Goal: Find specific page/section: Find specific page/section

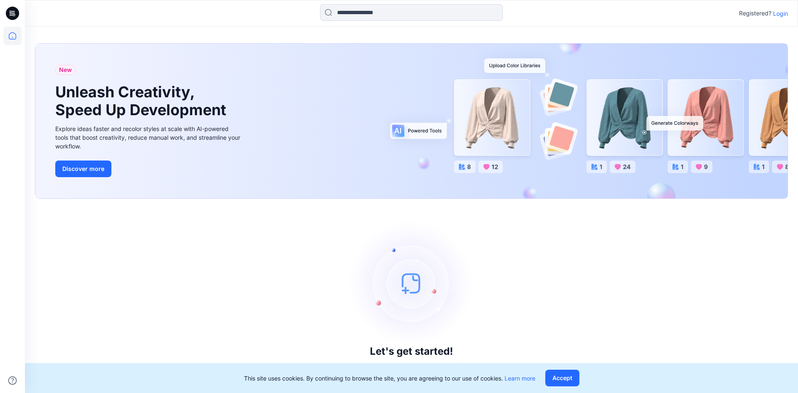
click at [783, 15] on p "Login" at bounding box center [780, 13] width 15 height 9
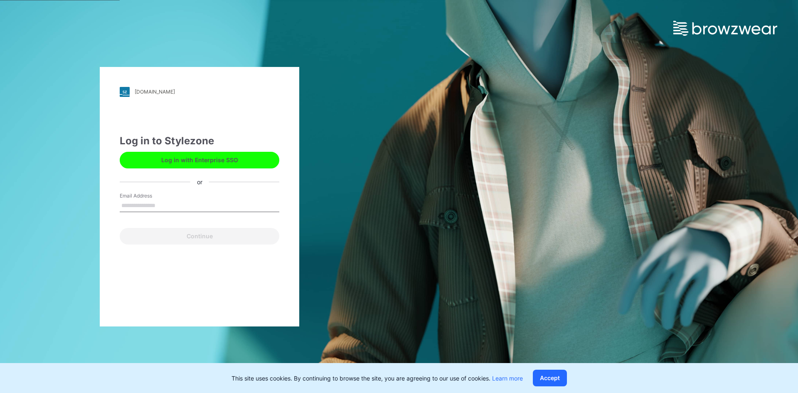
click at [204, 203] on input "Email Address" at bounding box center [200, 205] width 160 height 12
click at [187, 204] on input "Email Address" at bounding box center [200, 205] width 160 height 12
type input "**********"
click at [120, 228] on button "Continue" at bounding box center [200, 236] width 160 height 17
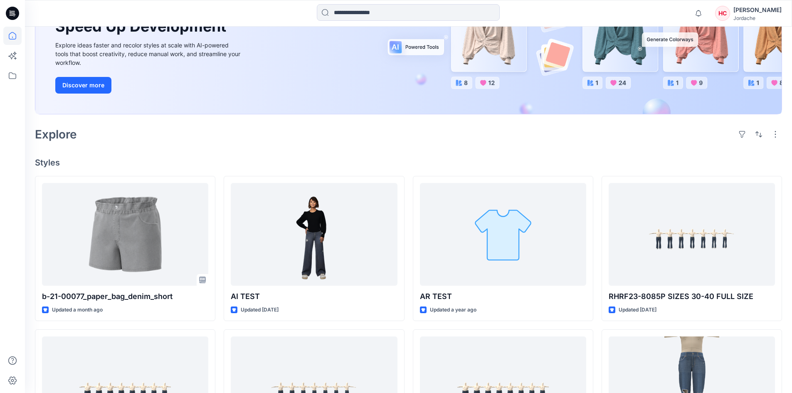
scroll to position [107, 0]
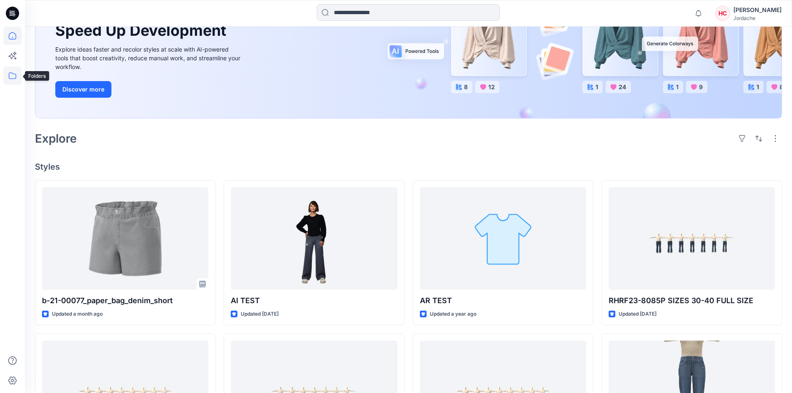
click at [11, 75] on icon at bounding box center [12, 75] width 18 height 18
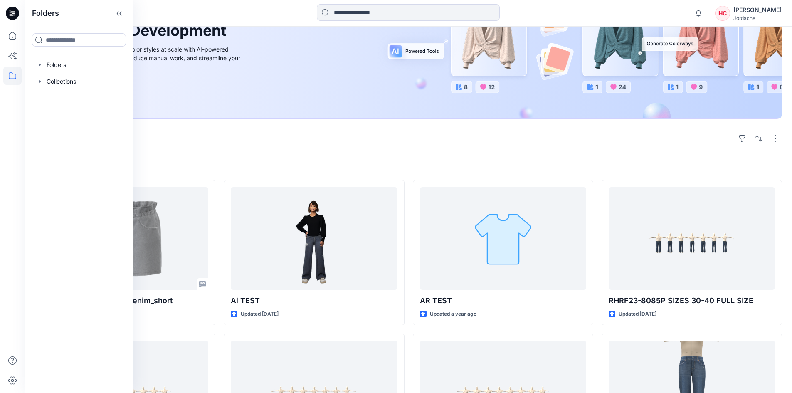
click at [756, 12] on div "[PERSON_NAME]" at bounding box center [757, 10] width 48 height 10
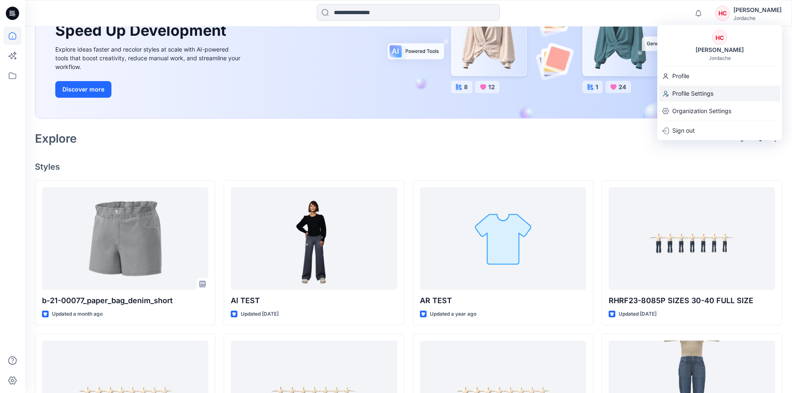
click at [694, 94] on p "Profile Settings" at bounding box center [692, 94] width 41 height 16
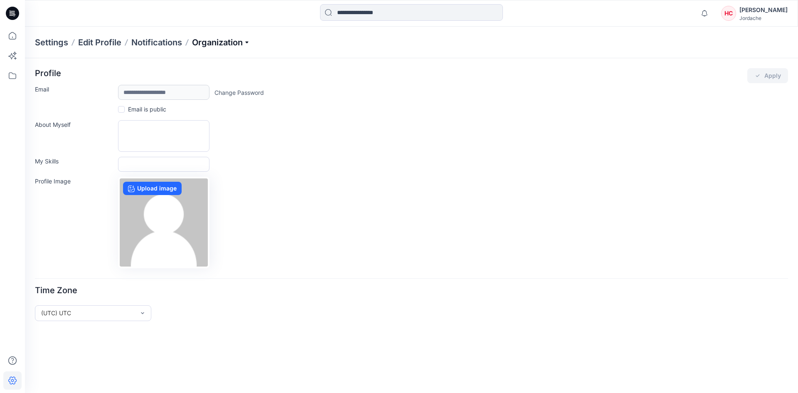
click at [214, 40] on p "Organization" at bounding box center [221, 43] width 58 height 12
click at [189, 143] on link "User Roles" at bounding box center [222, 144] width 121 height 17
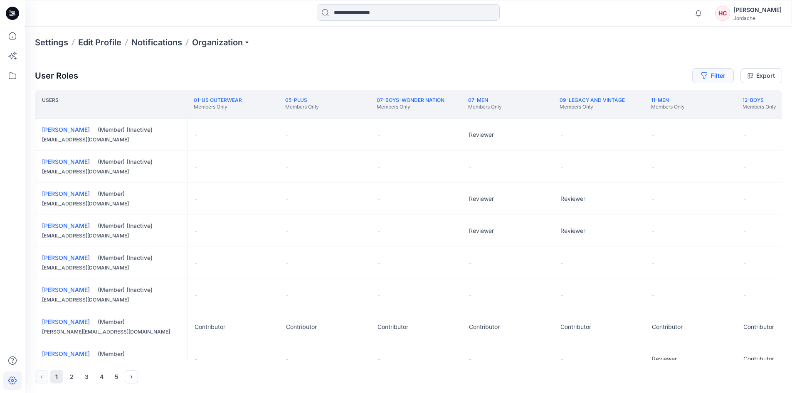
click at [699, 73] on button "Filter" at bounding box center [713, 75] width 42 height 15
click at [662, 99] on div at bounding box center [683, 98] width 86 height 10
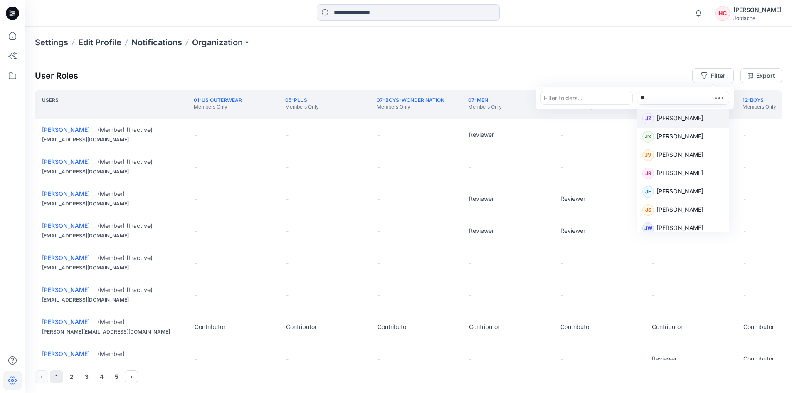
type input "***"
click at [669, 116] on p "Joy Foo" at bounding box center [679, 118] width 47 height 11
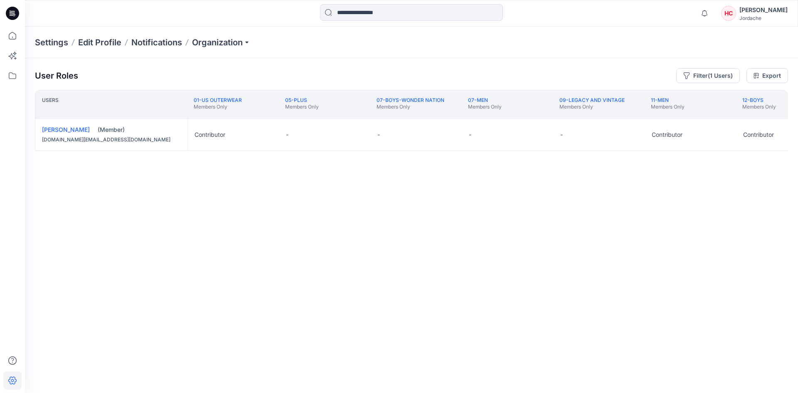
drag, startPoint x: 64, startPoint y: 360, endPoint x: 285, endPoint y: 354, distance: 221.2
click at [289, 354] on div "User Roles Filter (1 Users) Export Users 01-US OUTERWEAR Members Only 05-PLUS M…" at bounding box center [411, 214] width 773 height 312
drag, startPoint x: 60, startPoint y: 358, endPoint x: 207, endPoint y: 363, distance: 146.8
click at [207, 363] on div "User Roles Filter (1 Users) Export Users 01-US OUTERWEAR Members Only 05-PLUS M…" at bounding box center [411, 214] width 773 height 312
click at [133, 362] on div "User Roles Filter (1 Users) Export Users 01-US OUTERWEAR Members Only 05-PLUS M…" at bounding box center [411, 214] width 773 height 312
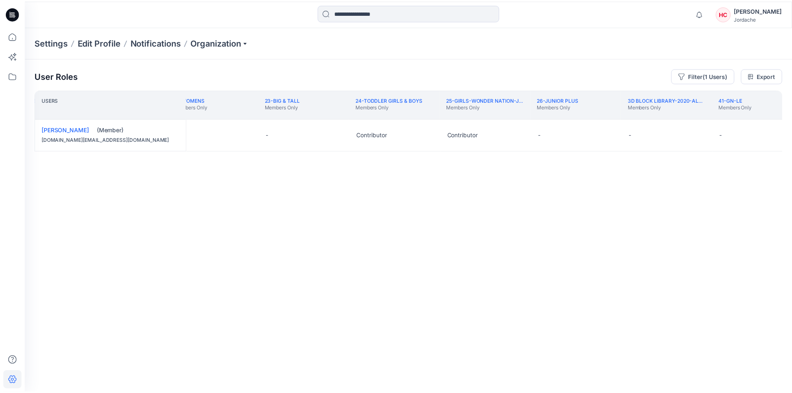
scroll to position [0, 1321]
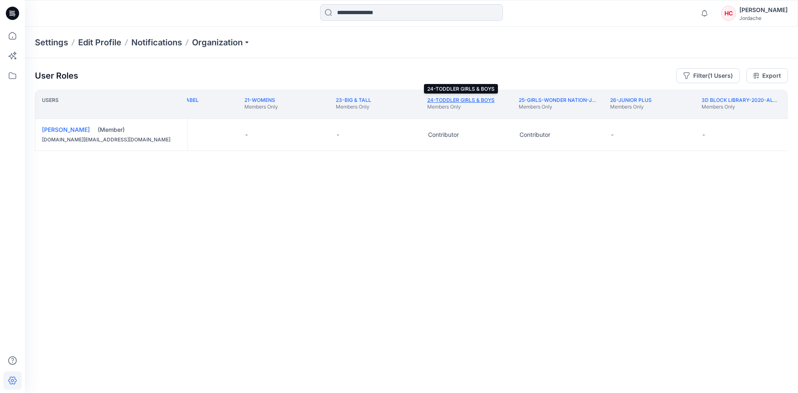
click at [460, 101] on link "24-TODDLER GIRLS & BOYS" at bounding box center [460, 100] width 67 height 6
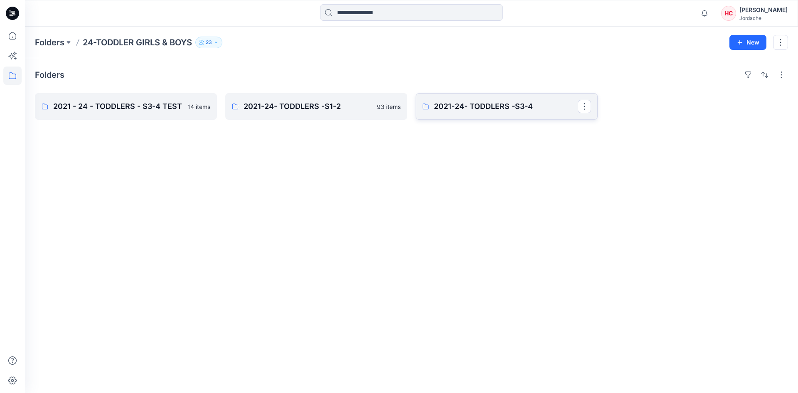
click at [469, 105] on p "2021-24- TODDLERS -S3-4" at bounding box center [506, 107] width 144 height 12
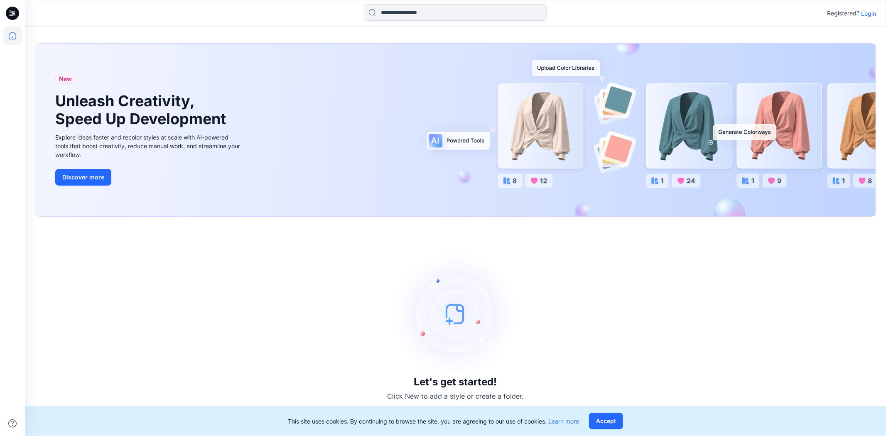
click at [871, 10] on p "Login" at bounding box center [868, 13] width 15 height 9
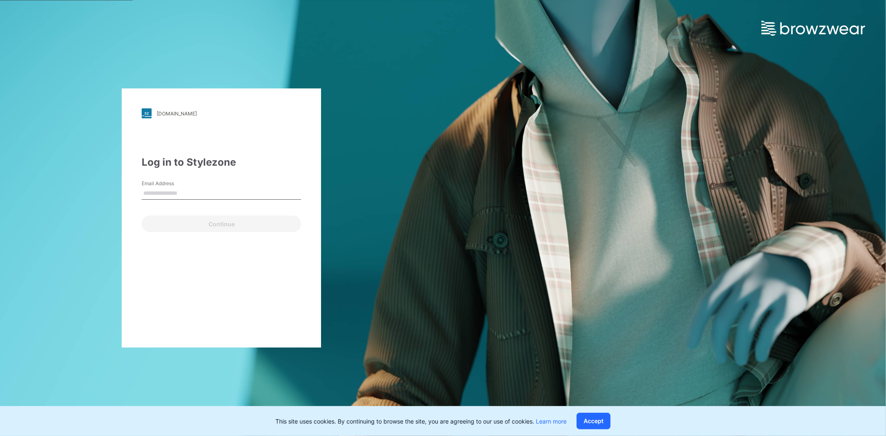
type input "**********"
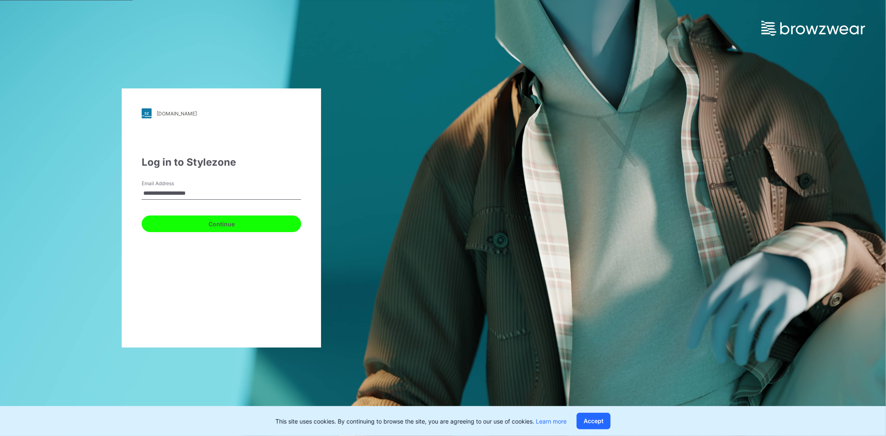
click at [210, 223] on button "Continue" at bounding box center [222, 224] width 160 height 17
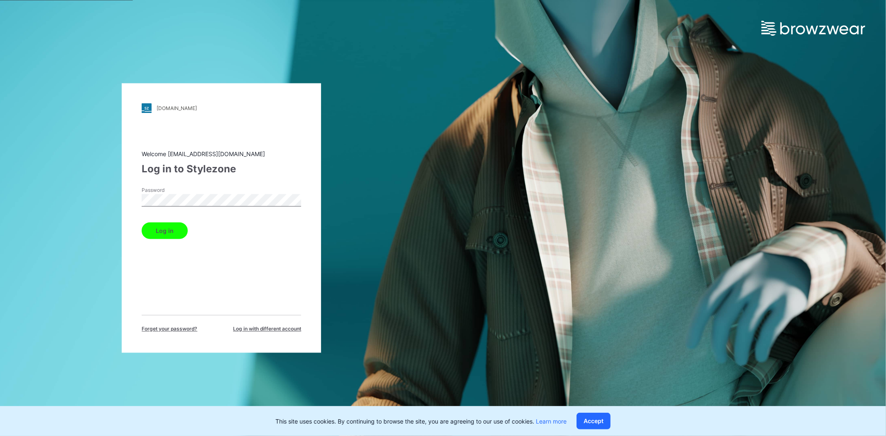
click at [165, 230] on button "Log in" at bounding box center [165, 231] width 46 height 17
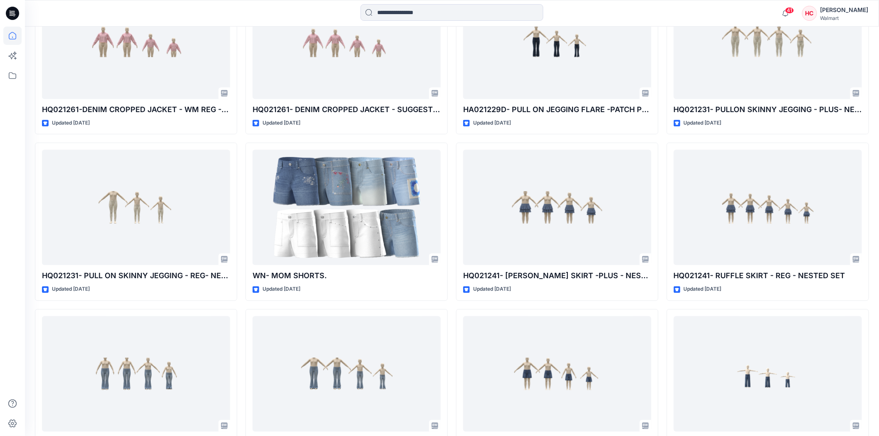
scroll to position [655, 0]
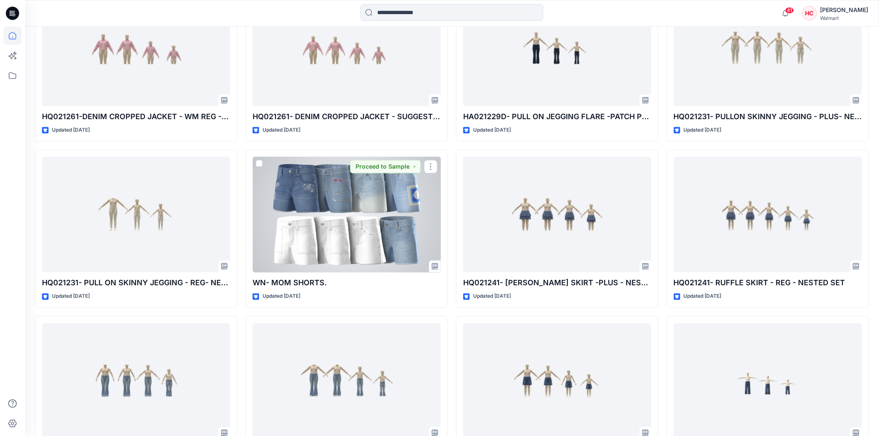
click at [346, 202] on div at bounding box center [347, 215] width 188 height 116
